Goal: Information Seeking & Learning: Find specific fact

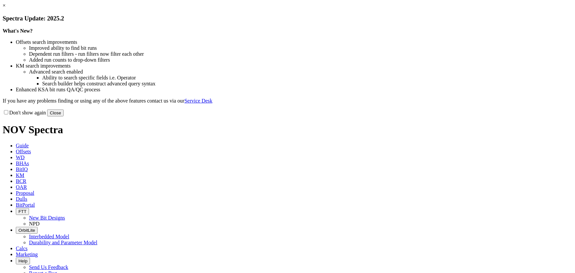
drag, startPoint x: 429, startPoint y: 51, endPoint x: 401, endPoint y: 51, distance: 28.3
click at [6, 8] on link "×" at bounding box center [4, 6] width 3 height 6
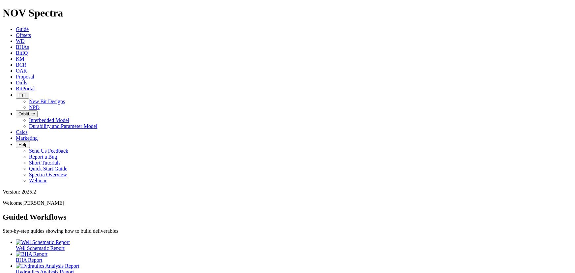
click at [31, 32] on span "Offsets" at bounding box center [23, 35] width 15 height 6
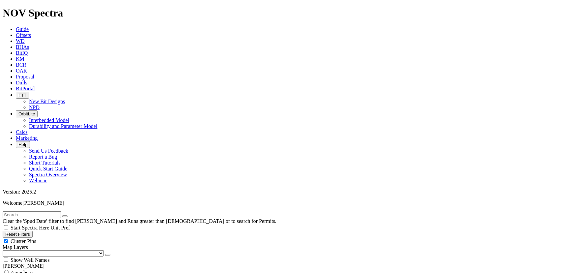
click at [49, 211] on input "text" at bounding box center [32, 214] width 58 height 7
type input "garfield"
click at [13, 269] on div "Anywhere" at bounding box center [287, 272] width 569 height 7
radio input "true"
radio input "false"
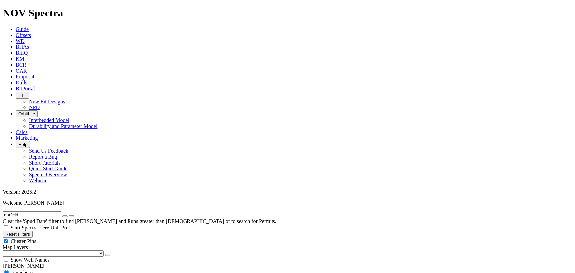
radio input "false"
radio input "true"
